Goal: Navigation & Orientation: Find specific page/section

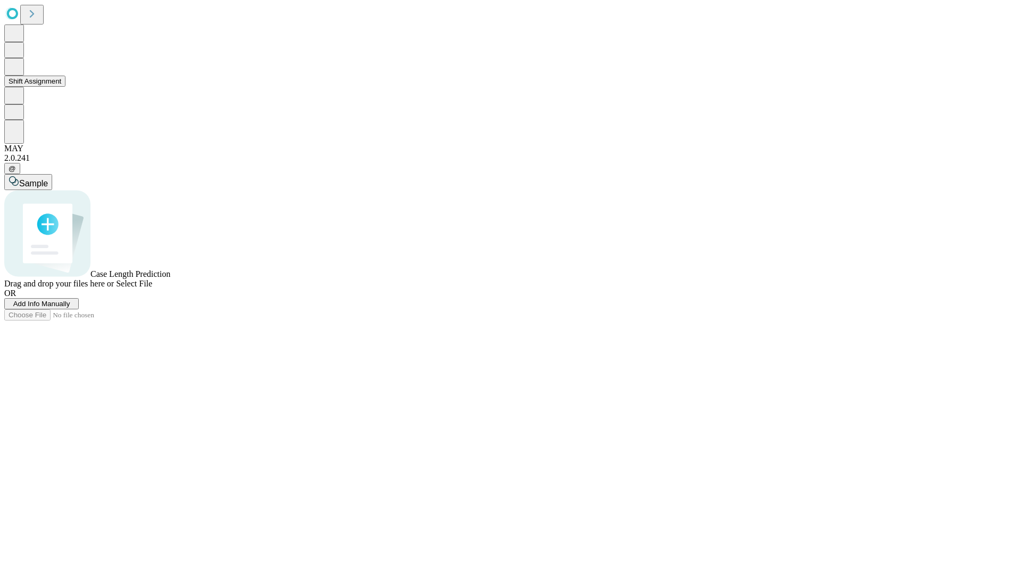
click at [65, 87] on button "Shift Assignment" at bounding box center [34, 81] width 61 height 11
